Goal: Navigation & Orientation: Find specific page/section

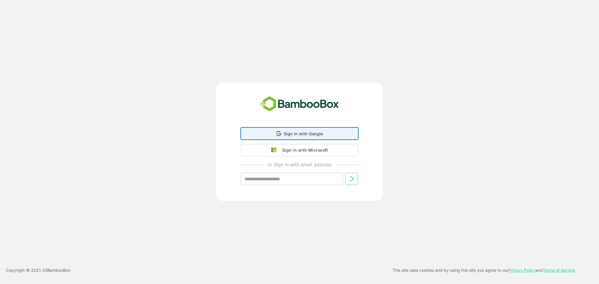
click at [275, 132] on div "Sign in with Google Sign in with Google. Opens in new tab" at bounding box center [299, 133] width 109 height 11
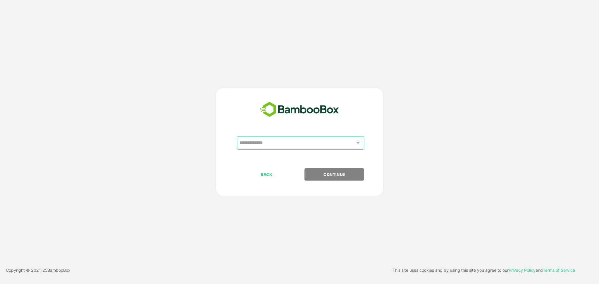
click at [303, 143] on input "text" at bounding box center [300, 142] width 125 height 11
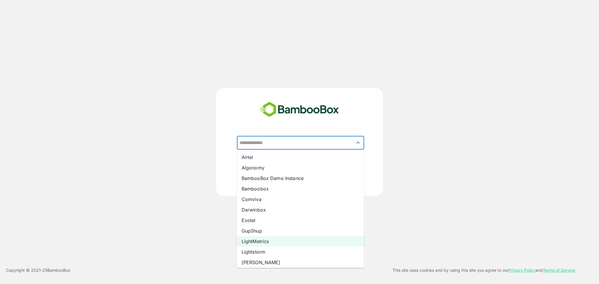
click at [271, 240] on li "LightMetrics" at bounding box center [300, 241] width 127 height 11
type input "**********"
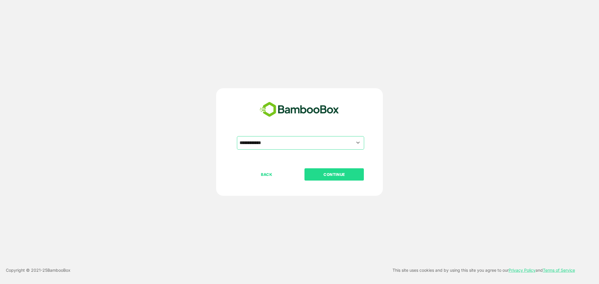
click at [345, 175] on p "CONTINUE" at bounding box center [334, 174] width 58 height 6
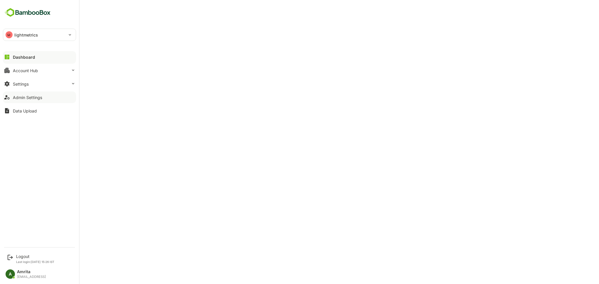
click at [22, 99] on div "Admin Settings" at bounding box center [27, 97] width 29 height 5
click at [22, 256] on div "Logout" at bounding box center [35, 256] width 38 height 5
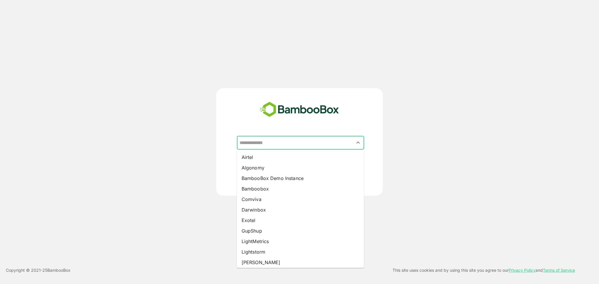
click at [317, 144] on input "text" at bounding box center [300, 142] width 125 height 11
click at [306, 168] on li "Algonomy" at bounding box center [300, 168] width 127 height 11
type input "********"
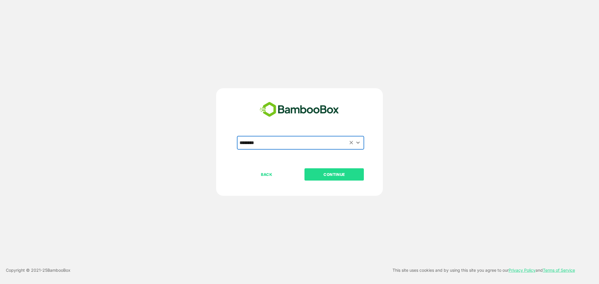
click at [329, 170] on button "CONTINUE" at bounding box center [333, 174] width 59 height 12
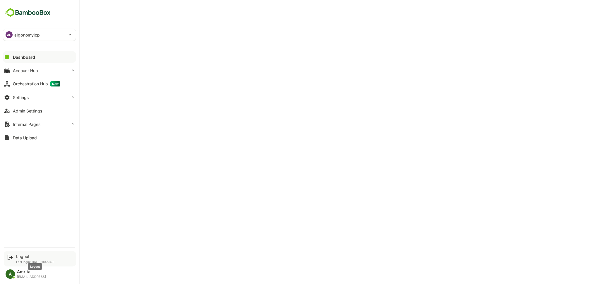
click at [24, 258] on div "Logout" at bounding box center [35, 256] width 38 height 5
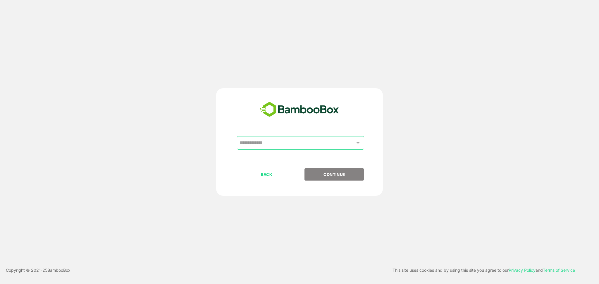
click at [283, 142] on input "text" at bounding box center [300, 142] width 125 height 11
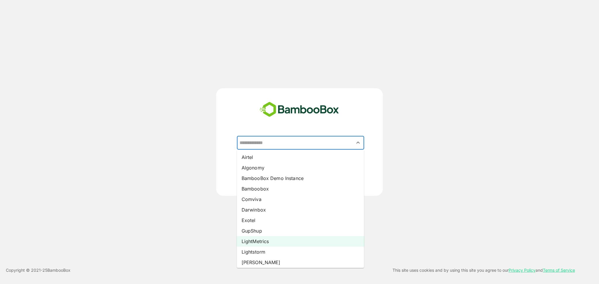
scroll to position [65, 0]
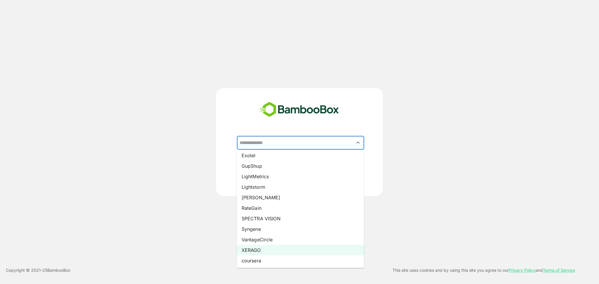
click at [265, 247] on li "XERAGO" at bounding box center [300, 250] width 127 height 11
type input "******"
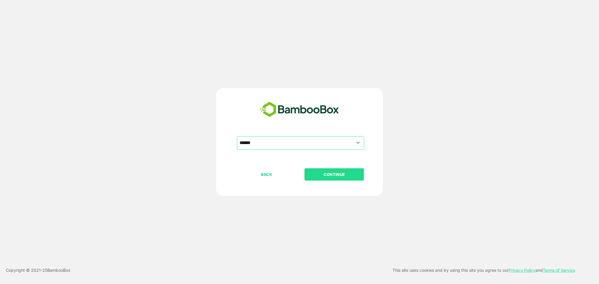
click at [325, 173] on p "CONTINUE" at bounding box center [334, 174] width 58 height 6
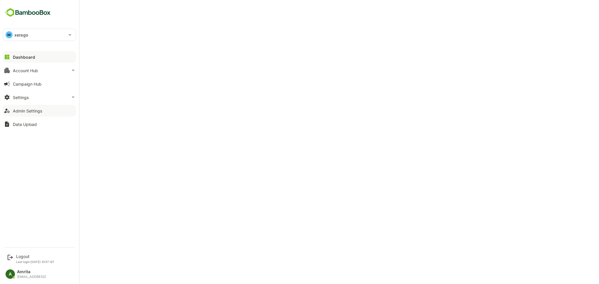
click at [23, 113] on div "Admin Settings" at bounding box center [27, 110] width 29 height 5
click at [22, 255] on div "Logout" at bounding box center [35, 256] width 38 height 5
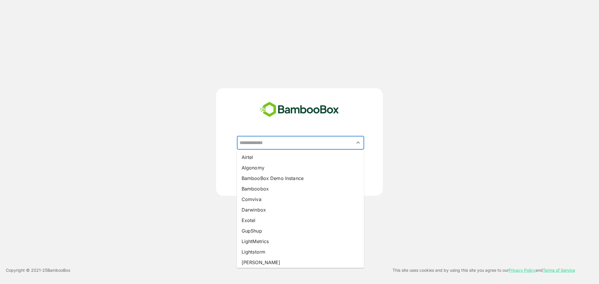
click at [268, 141] on input "text" at bounding box center [300, 142] width 125 height 11
click at [264, 248] on li "XERAGO" at bounding box center [300, 250] width 127 height 11
type input "******"
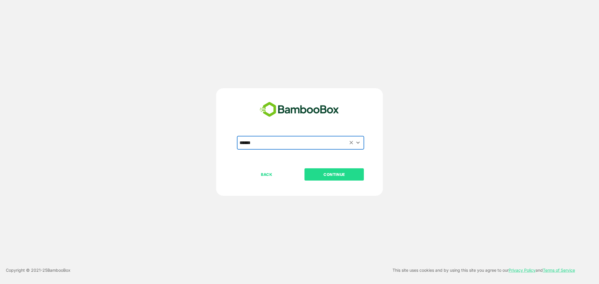
click at [319, 175] on p "CONTINUE" at bounding box center [334, 174] width 58 height 6
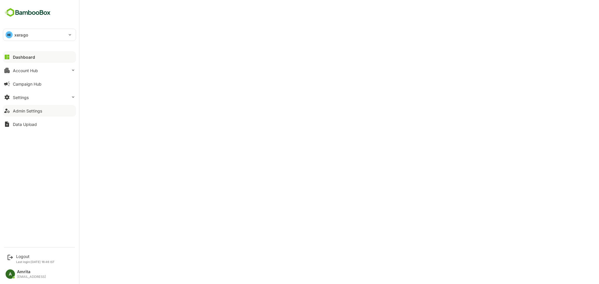
click at [27, 110] on div "Admin Settings" at bounding box center [27, 110] width 29 height 5
click at [25, 111] on div "Admin Settings" at bounding box center [27, 110] width 29 height 5
click at [8, 56] on icon at bounding box center [7, 57] width 5 height 5
click at [26, 253] on div "Logout Last login: [DATE] 16:46 IST" at bounding box center [40, 258] width 72 height 15
click at [23, 257] on div "Logout" at bounding box center [35, 256] width 39 height 5
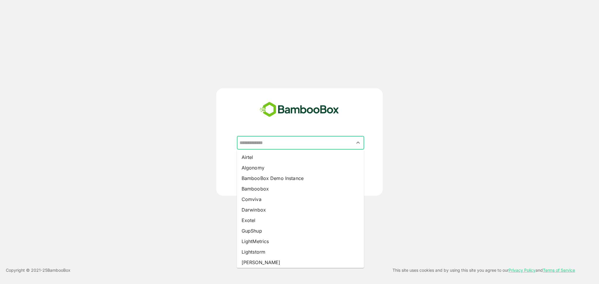
click at [284, 143] on input "text" at bounding box center [300, 142] width 125 height 11
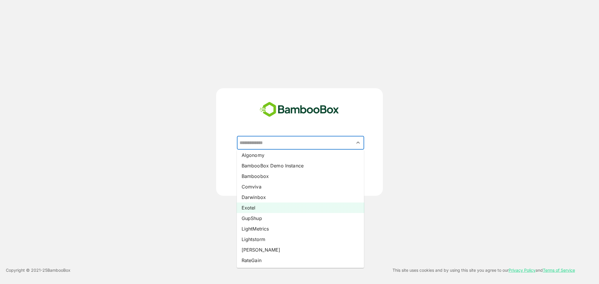
scroll to position [65, 0]
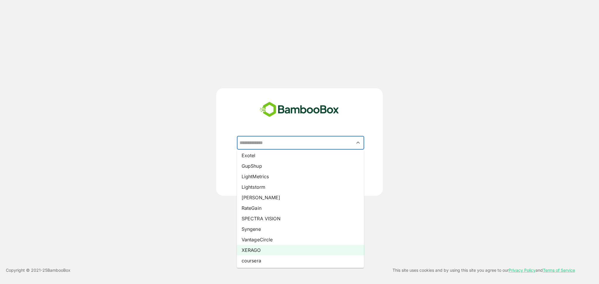
click at [258, 249] on li "XERAGO" at bounding box center [300, 250] width 127 height 11
type input "******"
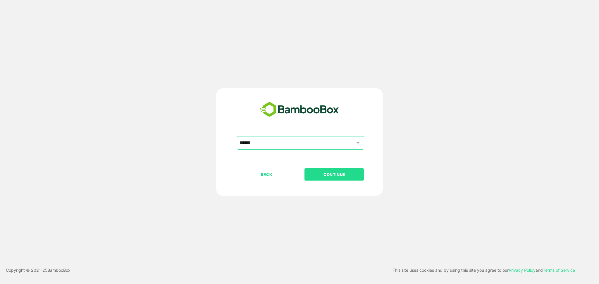
click at [340, 179] on button "CONTINUE" at bounding box center [333, 174] width 59 height 12
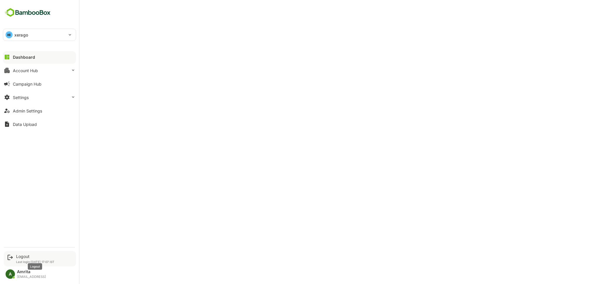
click at [23, 258] on div "Logout" at bounding box center [35, 256] width 38 height 5
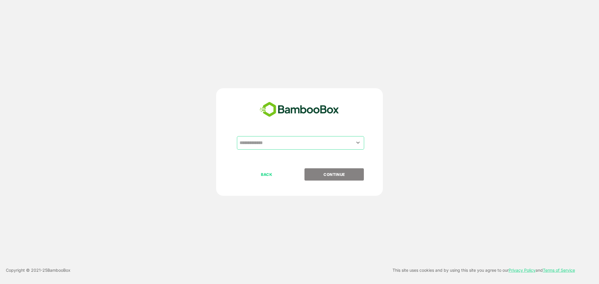
click at [286, 142] on input "text" at bounding box center [300, 142] width 125 height 11
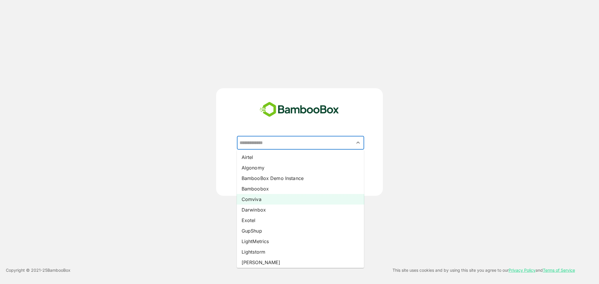
scroll to position [65, 0]
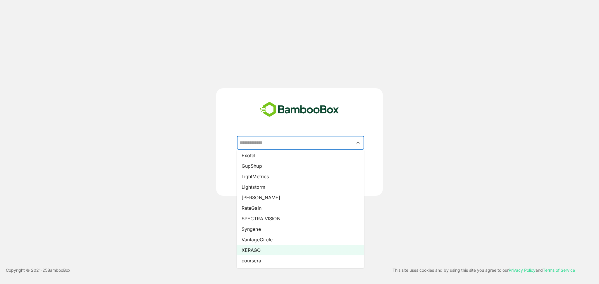
click at [259, 246] on li "XERAGO" at bounding box center [300, 250] width 127 height 11
type input "******"
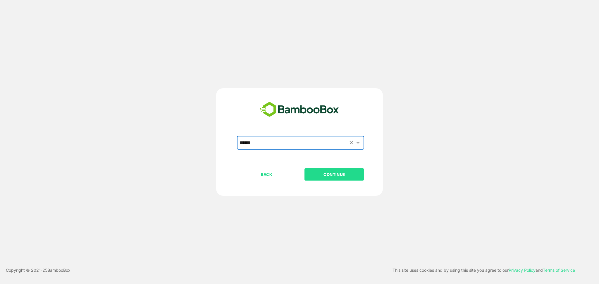
click at [328, 172] on p "CONTINUE" at bounding box center [334, 174] width 58 height 6
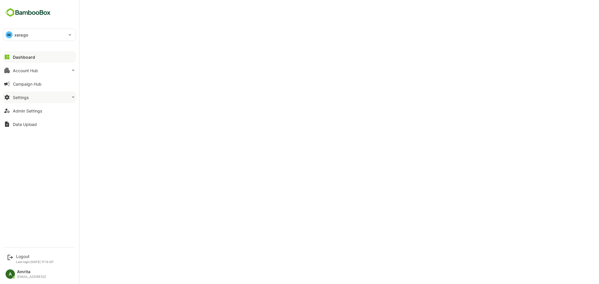
click at [18, 95] on div "Settings" at bounding box center [21, 97] width 16 height 5
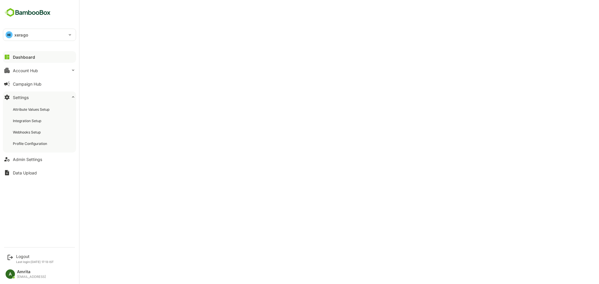
click at [32, 165] on div "Dashboard Account Hub Campaign Hub Settings Attribute Values Setup Integration …" at bounding box center [39, 114] width 79 height 129
click at [30, 157] on div "Admin Settings" at bounding box center [27, 159] width 29 height 5
click at [10, 58] on icon at bounding box center [7, 56] width 7 height 7
click at [43, 75] on button "Account Hub" at bounding box center [39, 71] width 73 height 12
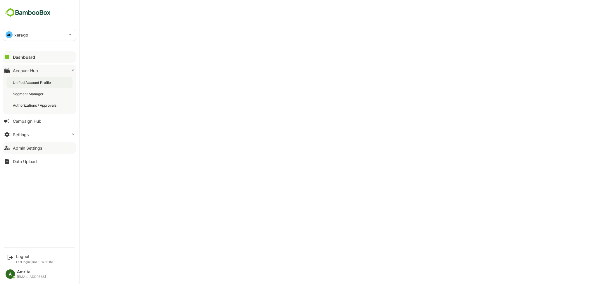
click at [47, 86] on div "Unified Account Profile" at bounding box center [39, 82] width 66 height 11
click at [19, 255] on div "Logout" at bounding box center [35, 256] width 38 height 5
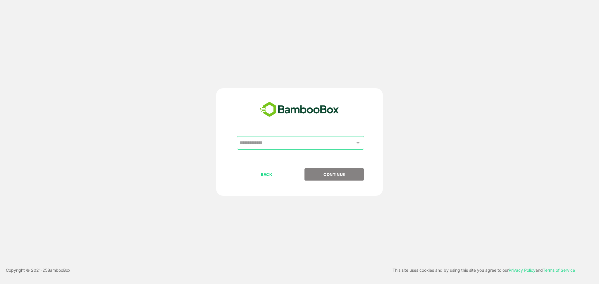
click at [272, 142] on input "text" at bounding box center [300, 142] width 125 height 11
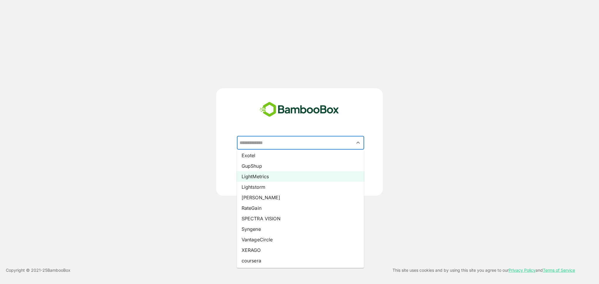
scroll to position [65, 0]
click at [263, 186] on li "Lightstorm" at bounding box center [300, 187] width 127 height 11
type input "**********"
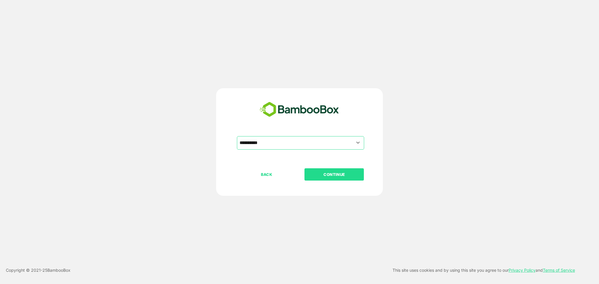
click at [336, 179] on button "CONTINUE" at bounding box center [333, 174] width 59 height 12
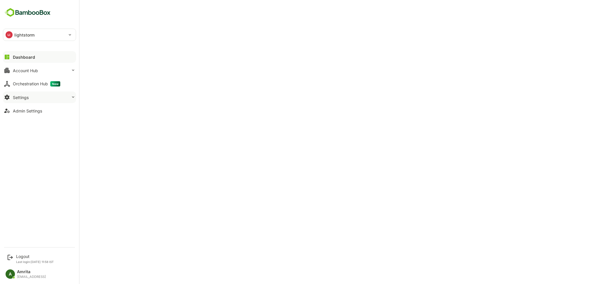
click at [16, 99] on div "Settings" at bounding box center [21, 97] width 16 height 5
click at [38, 160] on div "Admin Settings" at bounding box center [27, 159] width 29 height 5
click at [13, 257] on icon at bounding box center [10, 257] width 7 height 7
click at [21, 256] on div "Logout" at bounding box center [35, 256] width 38 height 5
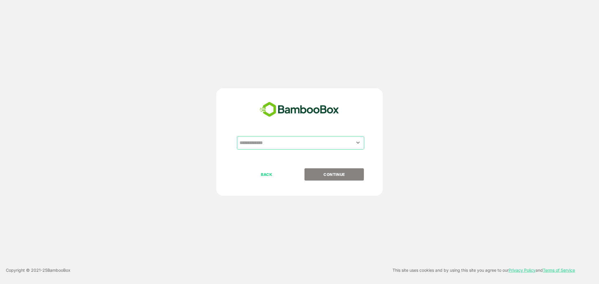
click at [274, 141] on input "text" at bounding box center [300, 142] width 125 height 11
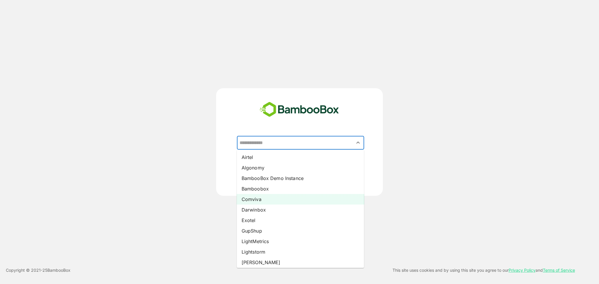
click at [264, 199] on li "Comviva" at bounding box center [300, 199] width 127 height 11
type input "*******"
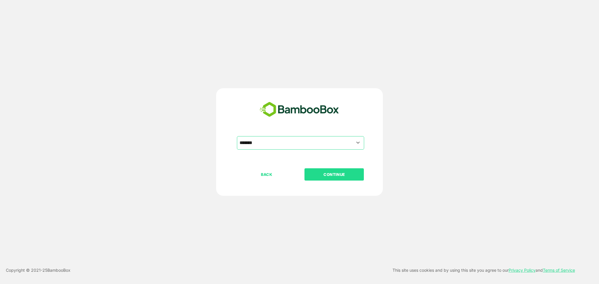
click at [313, 175] on p "CONTINUE" at bounding box center [334, 174] width 58 height 6
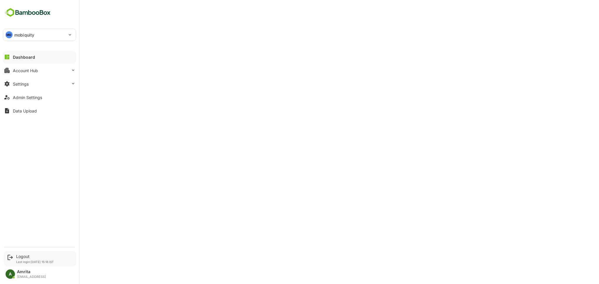
click at [22, 261] on p "Last login: [DATE] 15:18 IST" at bounding box center [35, 262] width 38 height 4
click at [21, 257] on div "Logout" at bounding box center [35, 256] width 38 height 5
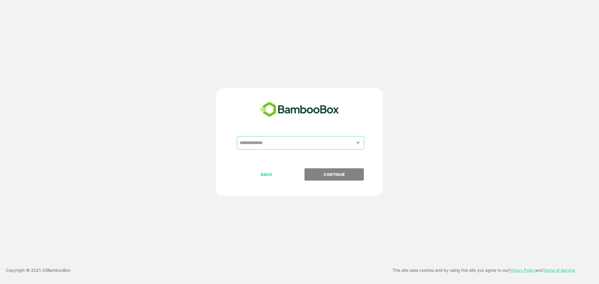
click at [287, 141] on input "text" at bounding box center [300, 142] width 125 height 11
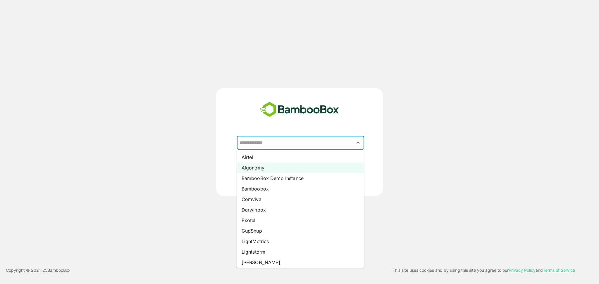
click at [283, 166] on li "Algonomy" at bounding box center [300, 168] width 127 height 11
type input "********"
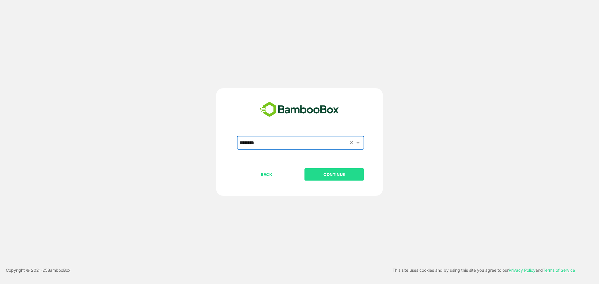
click at [312, 174] on p "CONTINUE" at bounding box center [334, 174] width 58 height 6
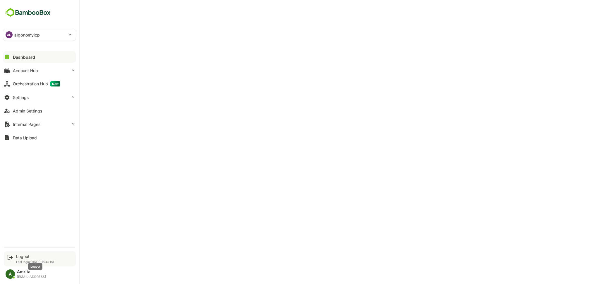
click at [22, 254] on div "Logout" at bounding box center [35, 256] width 39 height 5
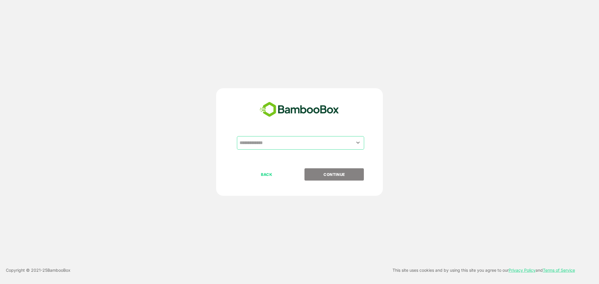
click at [281, 140] on input "text" at bounding box center [300, 142] width 125 height 11
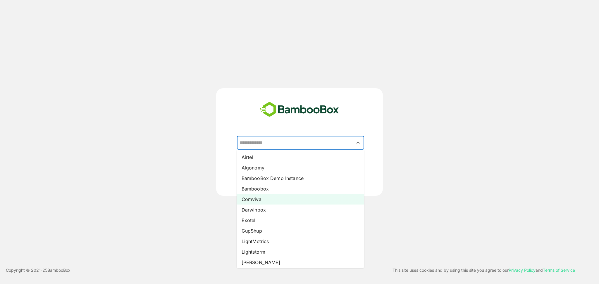
click at [261, 199] on li "Comviva" at bounding box center [300, 199] width 127 height 11
type input "*******"
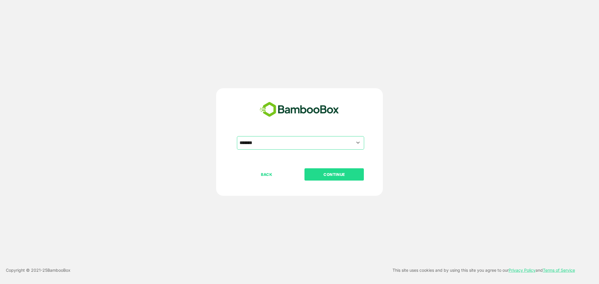
click at [338, 173] on p "CONTINUE" at bounding box center [334, 174] width 58 height 6
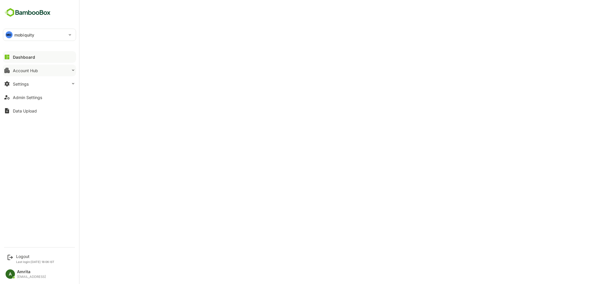
click at [25, 71] on div "Account Hub" at bounding box center [25, 70] width 25 height 5
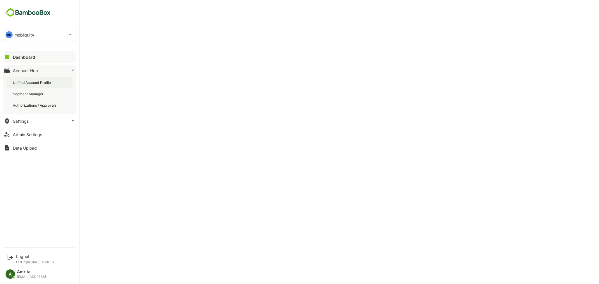
click at [42, 82] on div "Unified Account Profile" at bounding box center [32, 82] width 39 height 5
click at [37, 32] on div "MO mobiquity" at bounding box center [35, 35] width 65 height 12
click at [217, 45] on div at bounding box center [299, 142] width 599 height 284
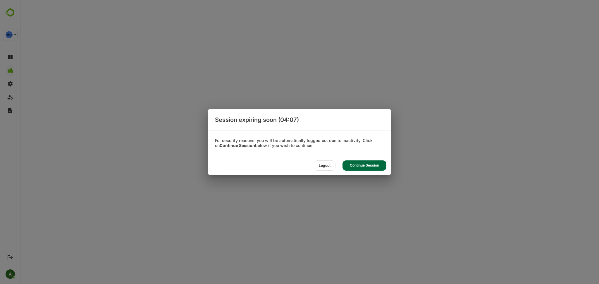
click at [367, 166] on div "Continue Session" at bounding box center [364, 165] width 44 height 10
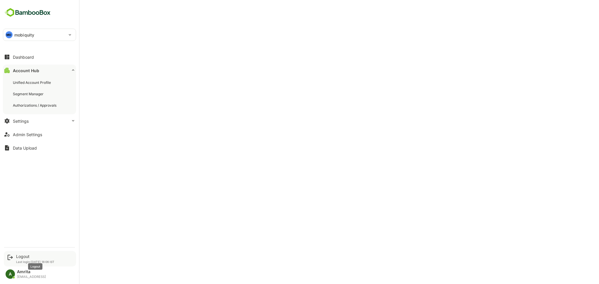
click at [21, 257] on div "Logout" at bounding box center [35, 256] width 38 height 5
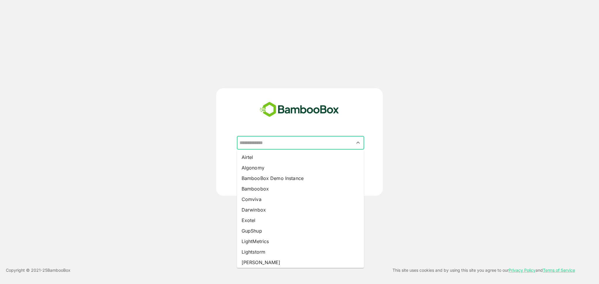
click at [287, 142] on input "text" at bounding box center [300, 142] width 125 height 11
click at [272, 263] on li "[PERSON_NAME]" at bounding box center [300, 262] width 127 height 11
type input "*****"
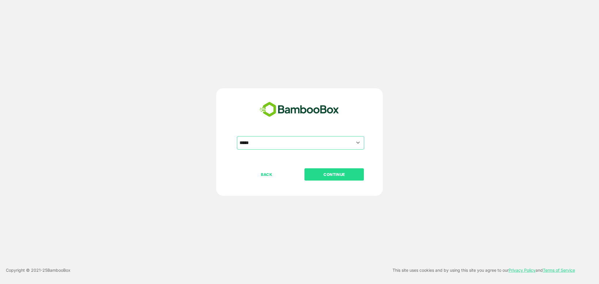
click at [342, 171] on p "CONTINUE" at bounding box center [334, 174] width 58 height 6
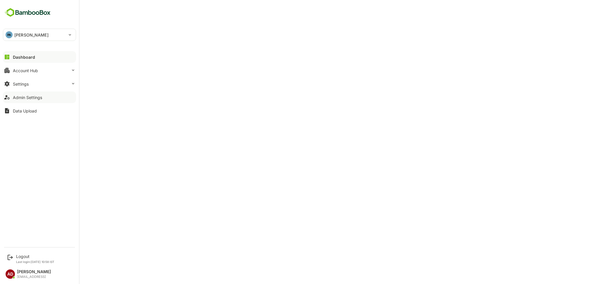
click at [18, 97] on div "Admin Settings" at bounding box center [27, 97] width 29 height 5
click at [20, 257] on div "Logout" at bounding box center [35, 256] width 38 height 5
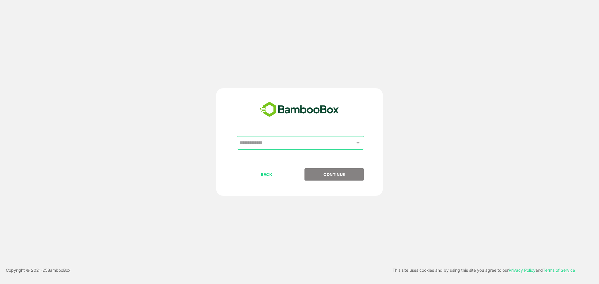
click at [276, 146] on input "text" at bounding box center [300, 142] width 125 height 11
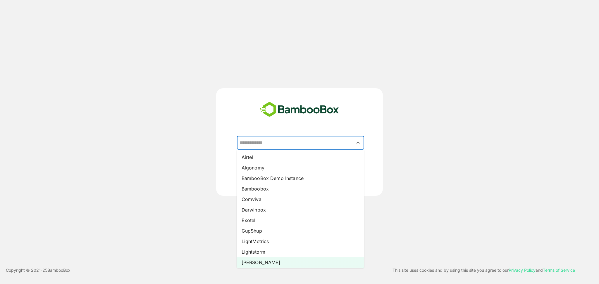
click at [287, 263] on li "[PERSON_NAME]" at bounding box center [300, 262] width 127 height 11
type input "*****"
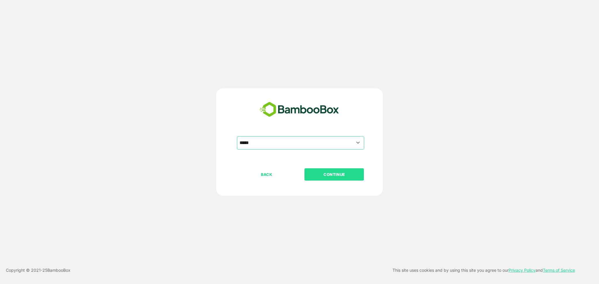
click at [335, 173] on p "CONTINUE" at bounding box center [334, 174] width 58 height 6
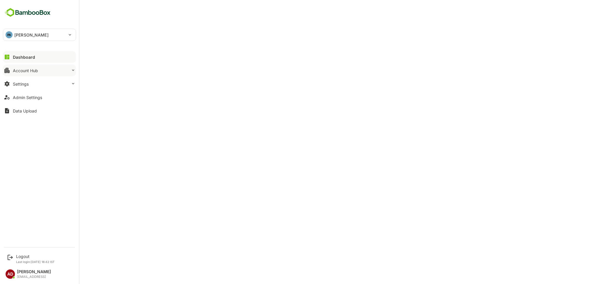
click at [17, 71] on div "Account Hub" at bounding box center [25, 70] width 25 height 5
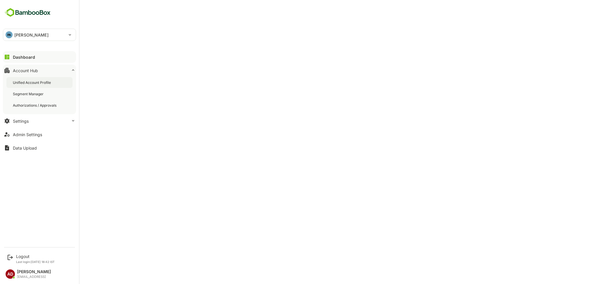
click at [24, 82] on div "Unified Account Profile" at bounding box center [32, 82] width 39 height 5
click at [21, 134] on div "Admin Settings" at bounding box center [27, 134] width 29 height 5
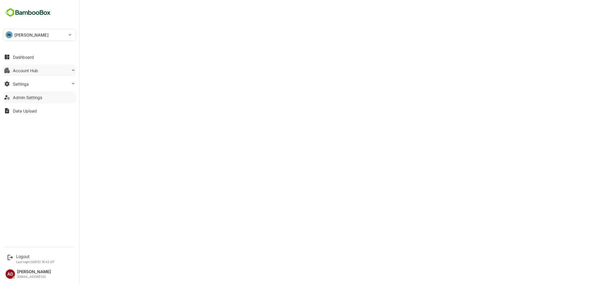
click at [15, 74] on button "Account Hub" at bounding box center [39, 71] width 73 height 12
click at [18, 74] on button "Account Hub" at bounding box center [39, 71] width 73 height 12
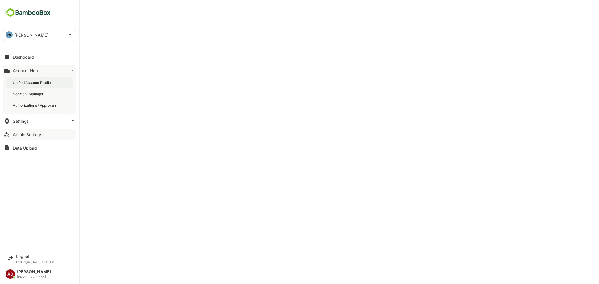
click at [24, 82] on div "Unified Account Profile" at bounding box center [32, 82] width 39 height 5
click at [22, 257] on div "Logout" at bounding box center [35, 256] width 39 height 5
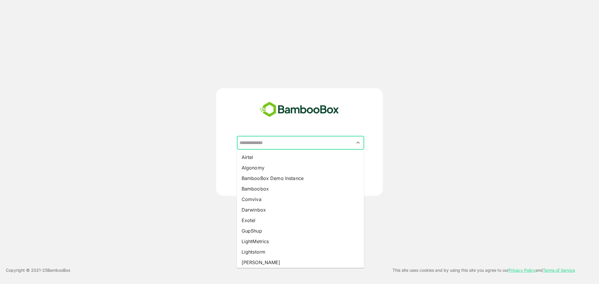
click at [298, 143] on input "text" at bounding box center [300, 142] width 125 height 11
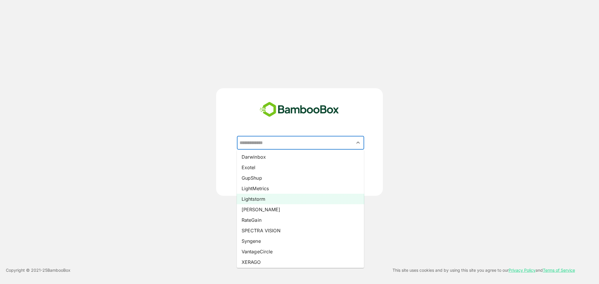
scroll to position [54, 0]
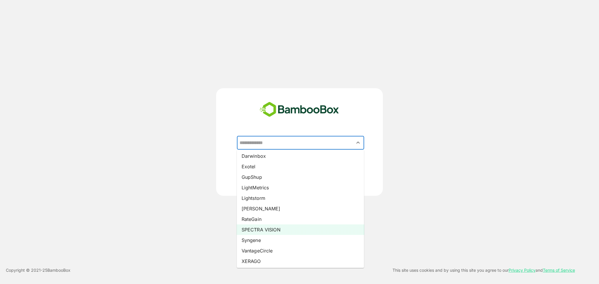
click at [258, 229] on li "SPECTRA VISION" at bounding box center [300, 229] width 127 height 11
type input "**********"
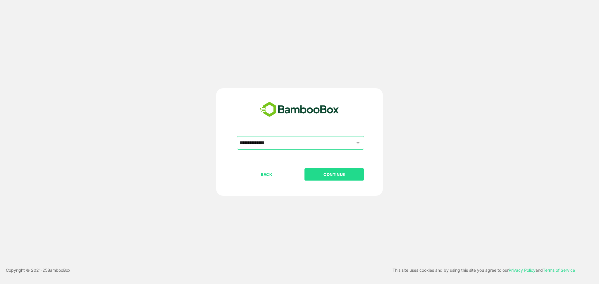
click at [335, 175] on p "CONTINUE" at bounding box center [334, 174] width 58 height 6
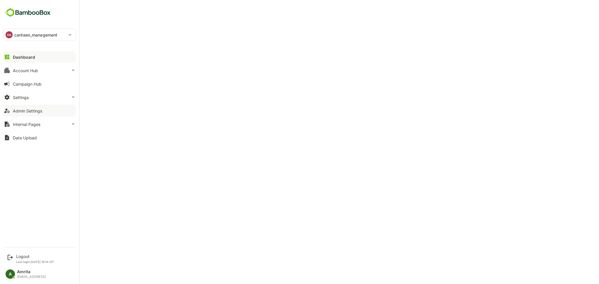
click at [14, 108] on div "Admin Settings" at bounding box center [27, 110] width 29 height 5
click at [23, 255] on div "Logout" at bounding box center [35, 256] width 38 height 5
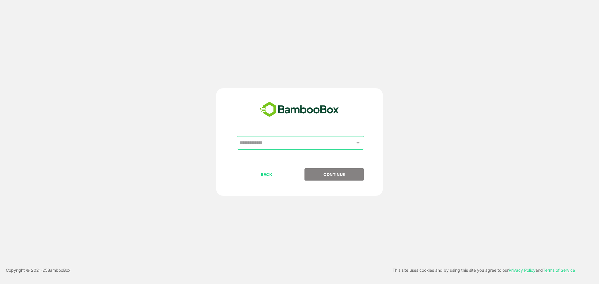
click at [295, 143] on input "text" at bounding box center [300, 142] width 125 height 11
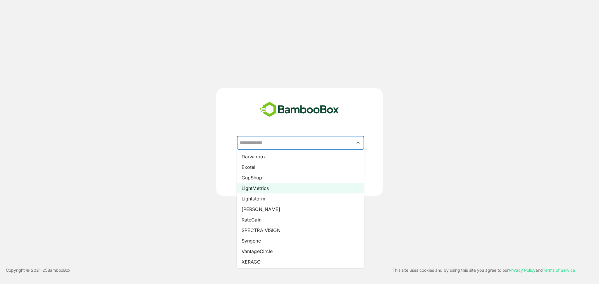
scroll to position [53, 0]
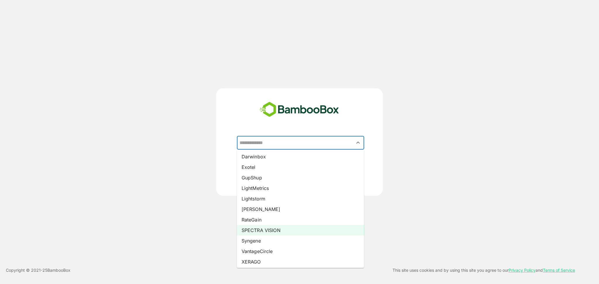
click at [274, 227] on li "SPECTRA VISION" at bounding box center [300, 230] width 127 height 11
type input "**********"
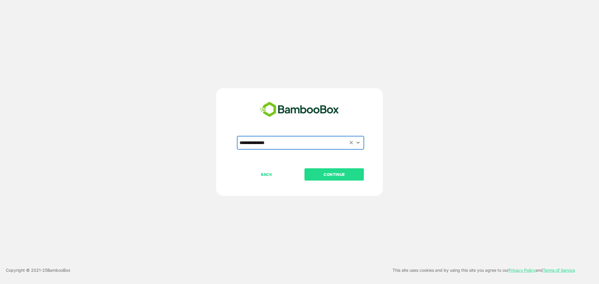
click at [326, 179] on button "CONTINUE" at bounding box center [333, 174] width 59 height 12
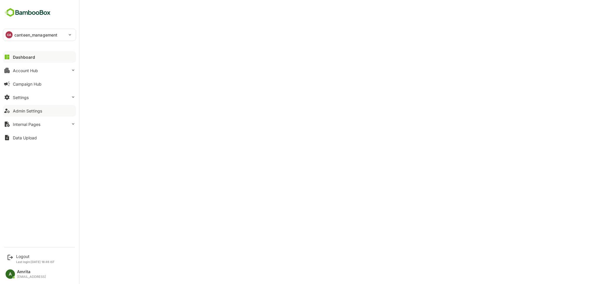
click at [59, 112] on button "Admin Settings" at bounding box center [39, 111] width 73 height 12
click at [18, 42] on div "**********" at bounding box center [39, 122] width 79 height 244
click at [18, 38] on div "CA canteen_management" at bounding box center [35, 35] width 65 height 12
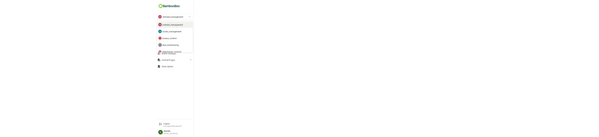
scroll to position [6, 0]
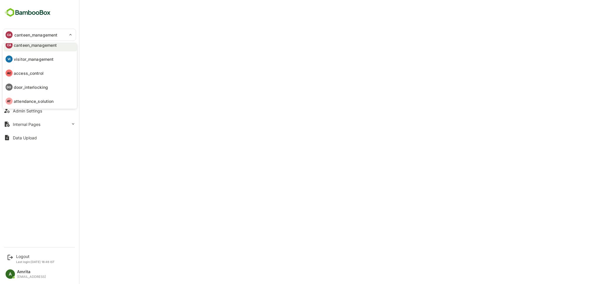
click at [107, 171] on div at bounding box center [299, 142] width 599 height 284
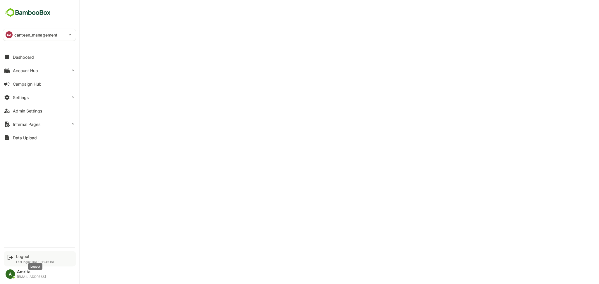
click at [22, 259] on div "Logout" at bounding box center [35, 256] width 39 height 5
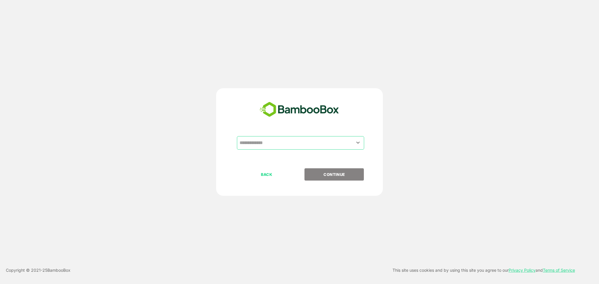
click at [291, 141] on input "text" at bounding box center [300, 142] width 125 height 11
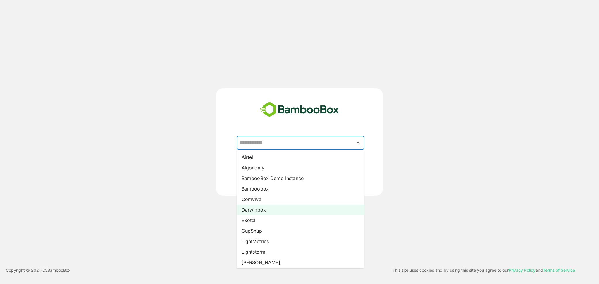
click at [279, 205] on li "Darwinbox" at bounding box center [300, 210] width 127 height 11
type input "*********"
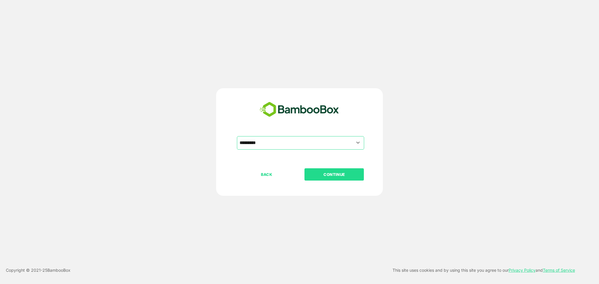
click at [327, 175] on p "CONTINUE" at bounding box center [334, 174] width 58 height 6
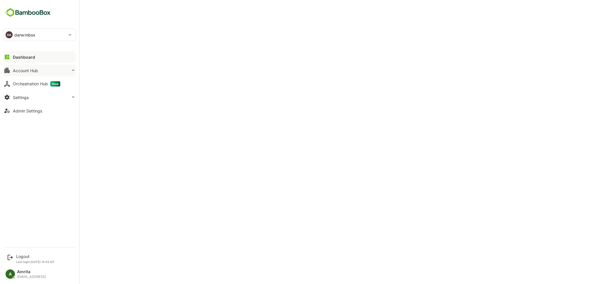
click at [17, 72] on div "Account Hub" at bounding box center [25, 70] width 25 height 5
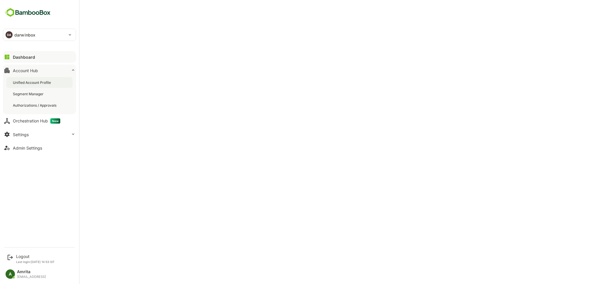
click at [32, 80] on div "Unified Account Profile" at bounding box center [32, 82] width 39 height 5
